Goal: Transaction & Acquisition: Download file/media

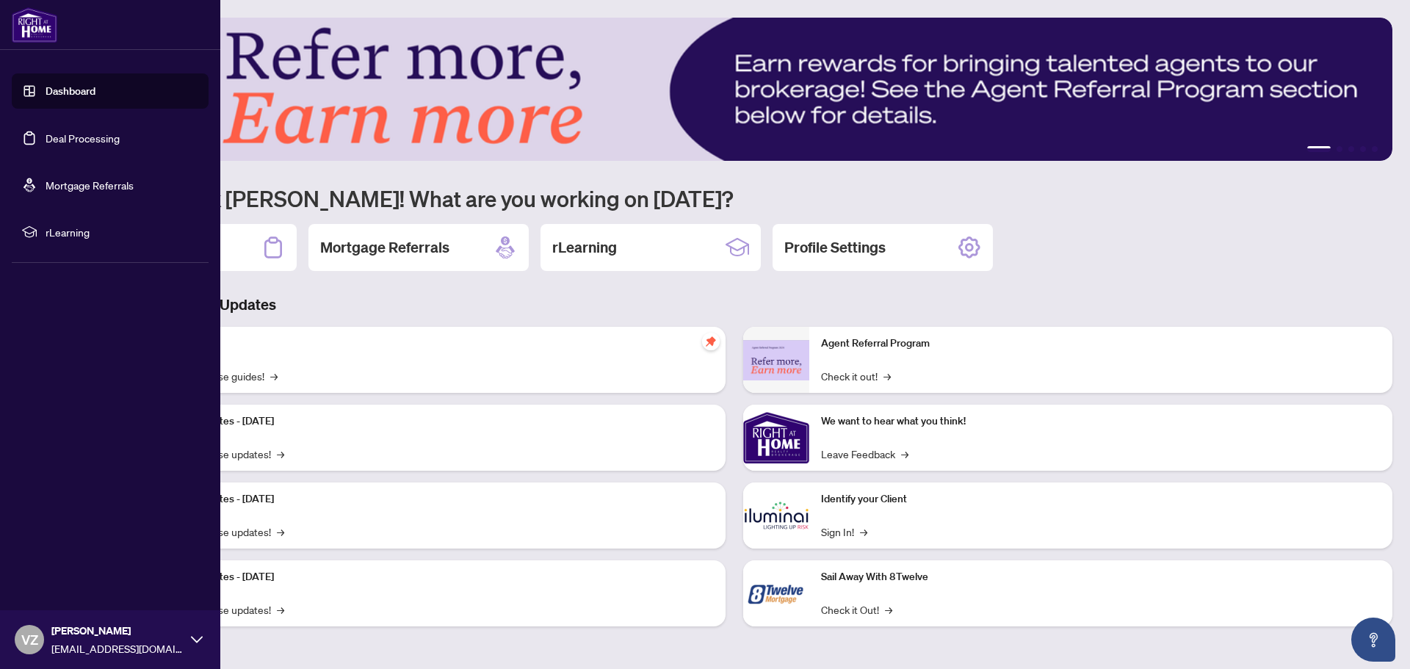
click at [46, 96] on link "Dashboard" at bounding box center [71, 90] width 50 height 13
click at [46, 142] on link "Deal Processing" at bounding box center [83, 137] width 74 height 13
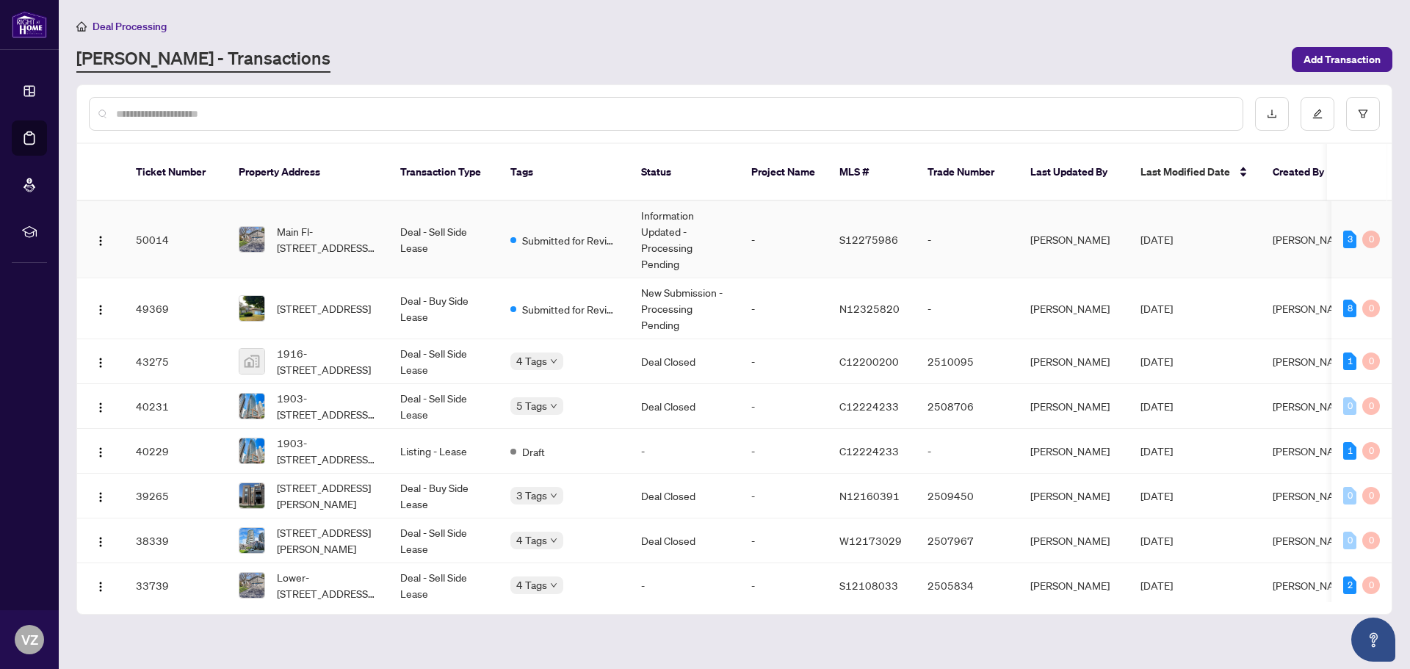
click at [568, 233] on td "Submitted for Review" at bounding box center [564, 239] width 131 height 77
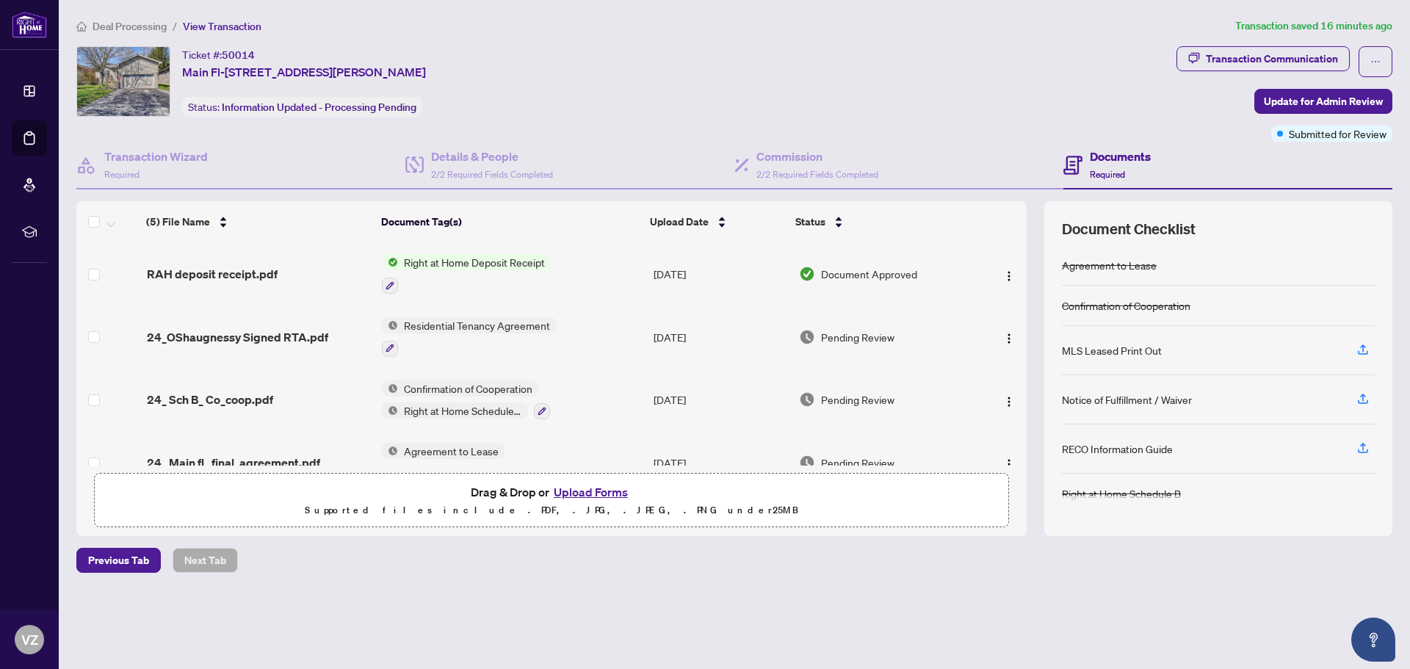
click at [438, 261] on span "Right at Home Deposit Receipt" at bounding box center [474, 262] width 153 height 16
click at [551, 266] on td "Right at Home Deposit Receipt" at bounding box center [511, 273] width 271 height 63
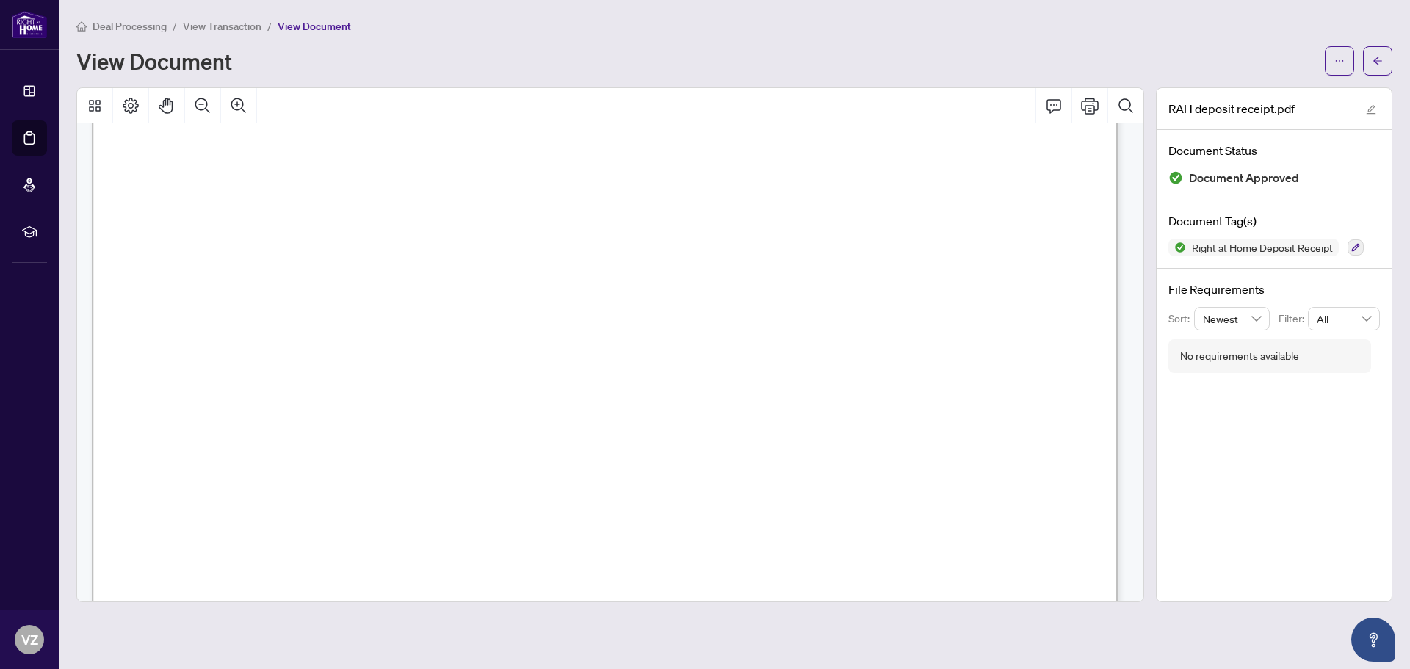
scroll to position [71, 0]
click at [1335, 62] on icon "ellipsis" at bounding box center [1339, 61] width 10 height 10
click at [1253, 96] on span "Download" at bounding box center [1287, 92] width 112 height 16
